Goal: Transaction & Acquisition: Purchase product/service

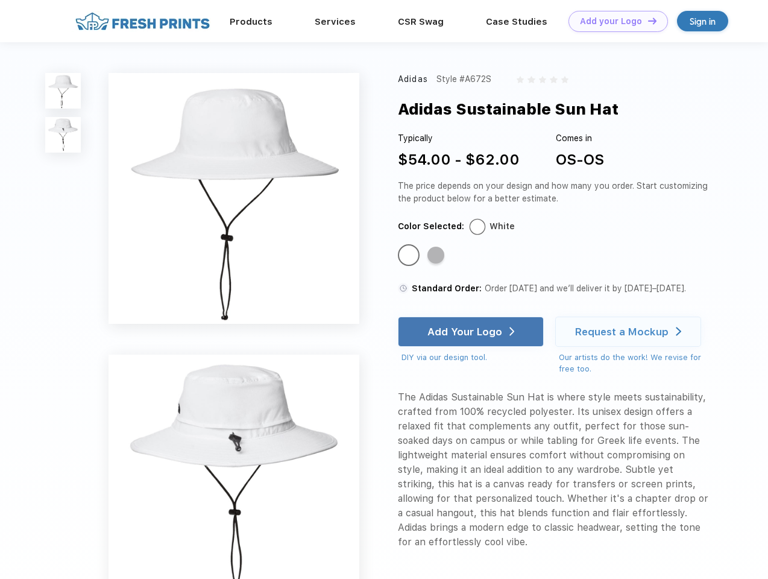
click at [614, 21] on link "Add your Logo Design Tool" at bounding box center [618, 21] width 99 height 21
click at [0, 0] on div "Design Tool" at bounding box center [0, 0] width 0 height 0
click at [647, 21] on link "Add your Logo Design Tool" at bounding box center [618, 21] width 99 height 21
click at [63, 90] on img at bounding box center [63, 91] width 36 height 36
click at [63, 135] on img at bounding box center [63, 135] width 36 height 36
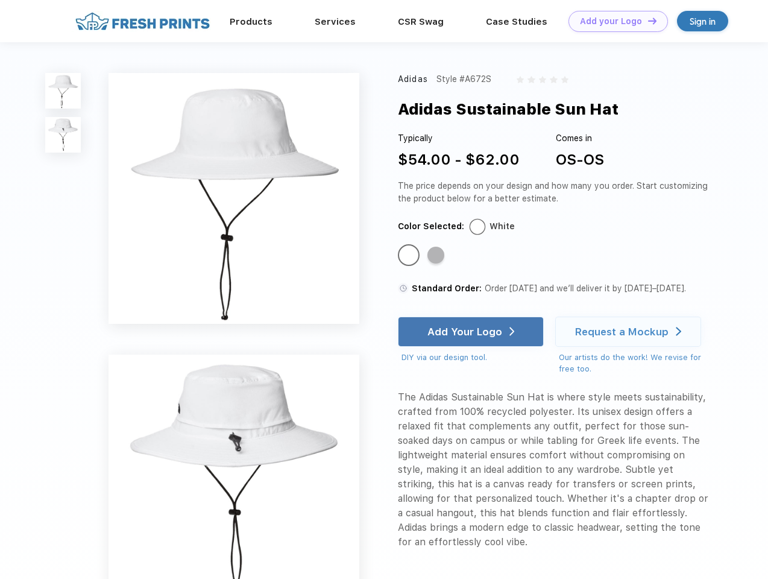
click at [410, 256] on div "Standard Color" at bounding box center [408, 255] width 17 height 17
click at [437, 256] on div "Standard Color" at bounding box center [436, 255] width 17 height 17
click at [472, 332] on div "Add Your Logo" at bounding box center [465, 332] width 75 height 12
click at [630, 332] on div "Request a Mockup" at bounding box center [621, 332] width 93 height 12
